Goal: Information Seeking & Learning: Learn about a topic

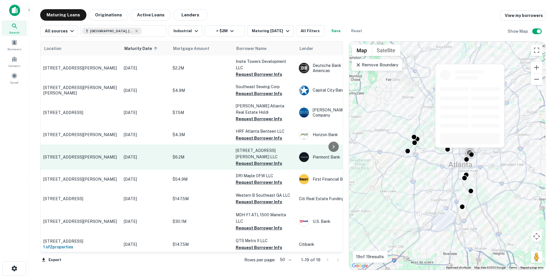
scroll to position [57, 0]
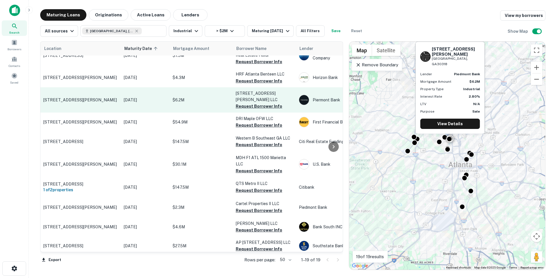
click at [74, 97] on p "763 Trabert Ave Nw Atlanta, GA30318" at bounding box center [80, 99] width 75 height 5
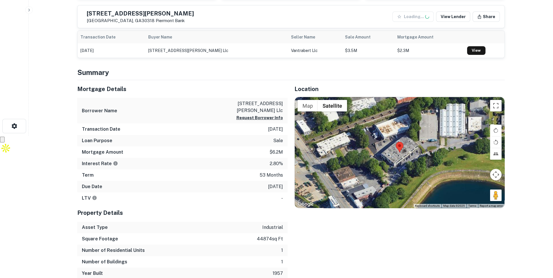
scroll to position [143, 0]
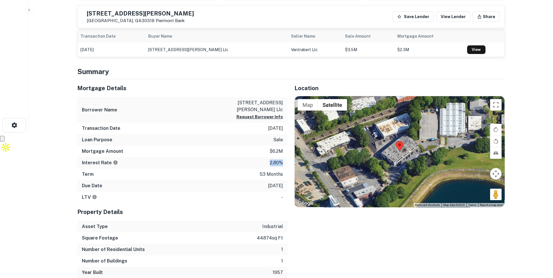
drag, startPoint x: 282, startPoint y: 155, endPoint x: 253, endPoint y: 155, distance: 28.7
click at [254, 157] on div "Interest Rate 2.80%" at bounding box center [182, 162] width 210 height 11
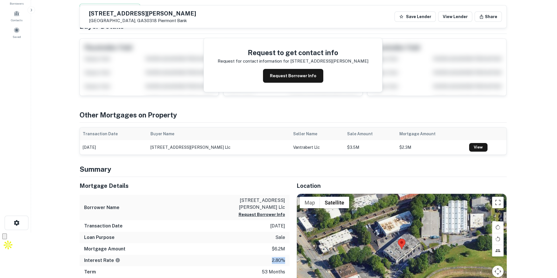
scroll to position [0, 0]
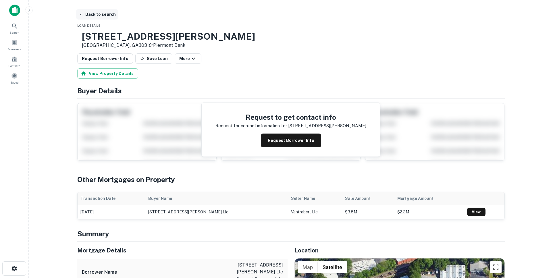
click at [81, 17] on button "Back to search" at bounding box center [97, 14] width 42 height 10
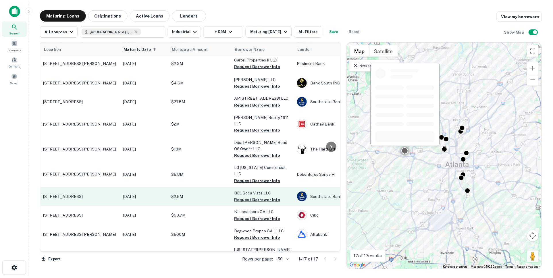
scroll to position [154, 0]
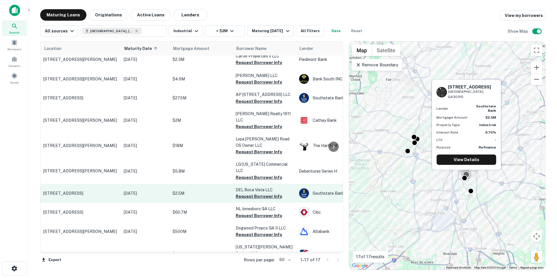
click at [250, 193] on button "Request Borrower Info" at bounding box center [259, 196] width 47 height 7
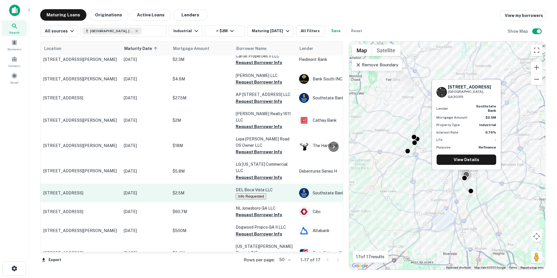
click at [90, 184] on td "1144 Mailing Ave Se Atlanta, GA30315" at bounding box center [81, 193] width 80 height 18
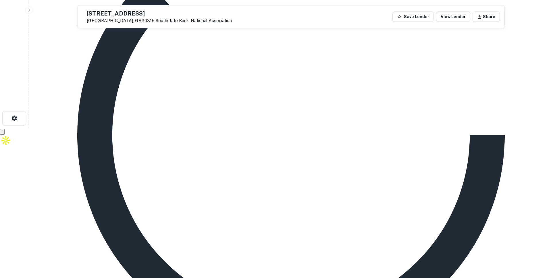
scroll to position [143, 0]
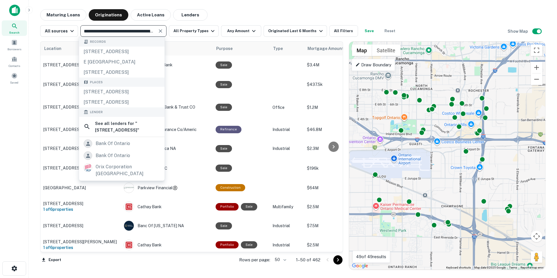
click at [22, 201] on div "Search Borrowers Contacts Saved" at bounding box center [14, 130] width 28 height 260
